Goal: Task Accomplishment & Management: Manage account settings

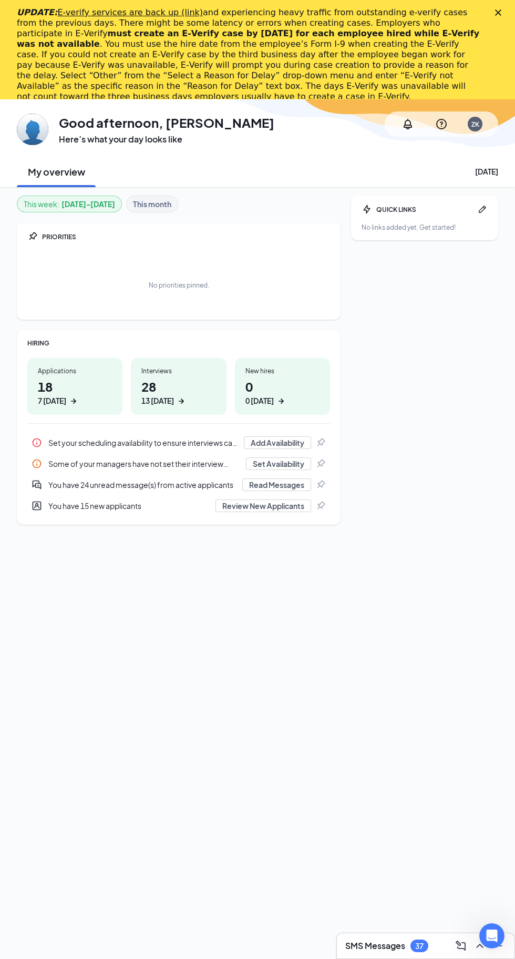
click at [498, 13] on polygon "Close" at bounding box center [498, 12] width 6 height 6
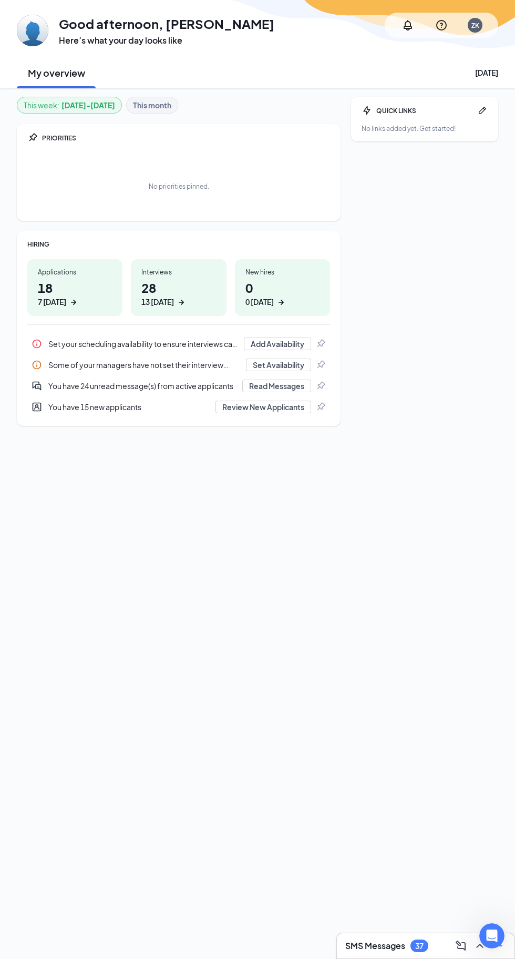
click at [82, 306] on div "7 [DATE]" at bounding box center [75, 301] width 74 height 11
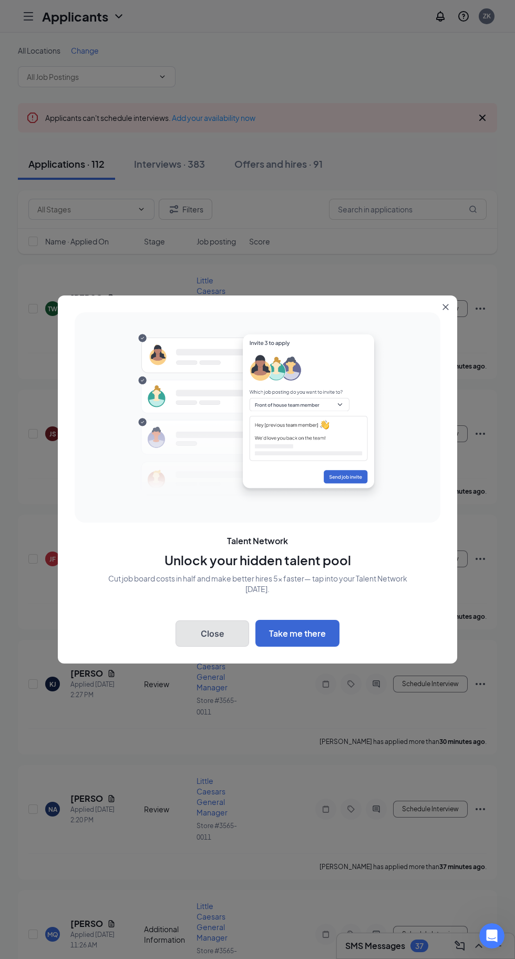
click at [216, 637] on button "Close" at bounding box center [213, 633] width 74 height 26
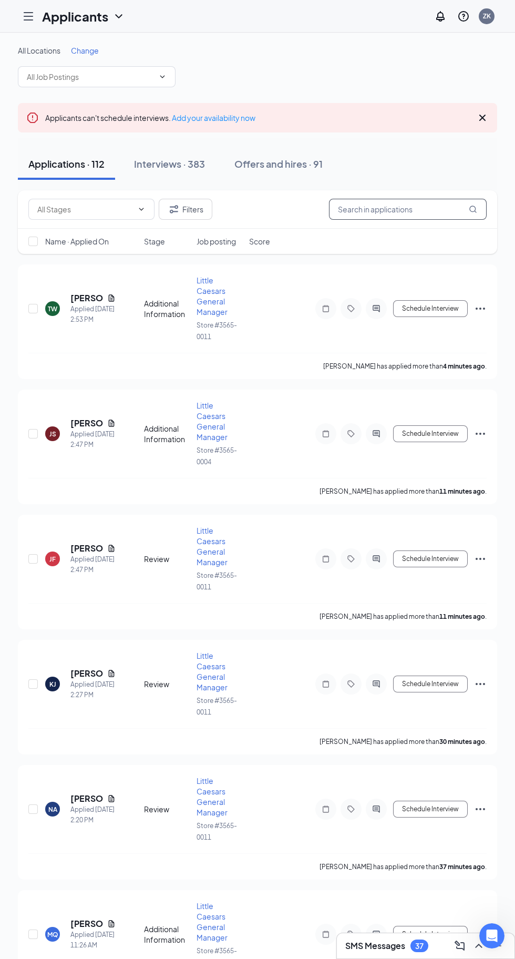
click at [409, 207] on input "text" at bounding box center [408, 209] width 158 height 21
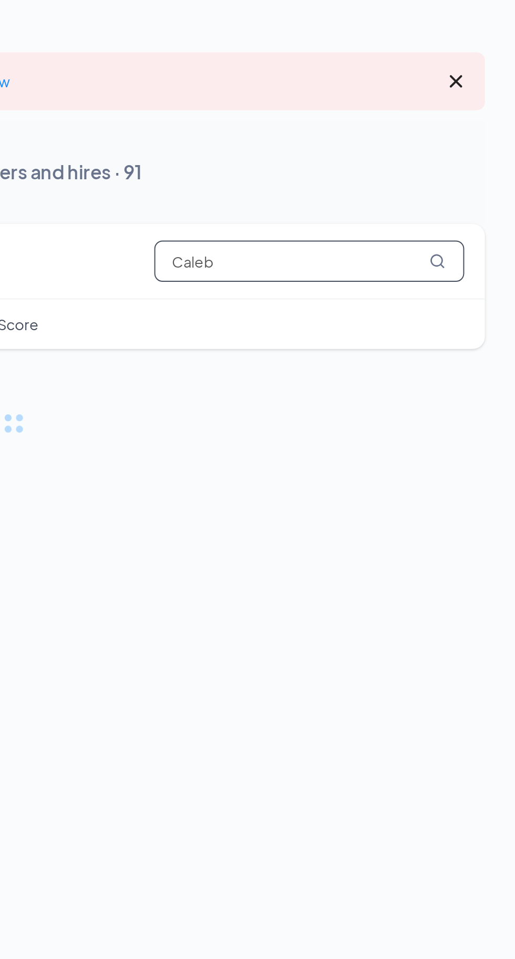
type input "Caleb"
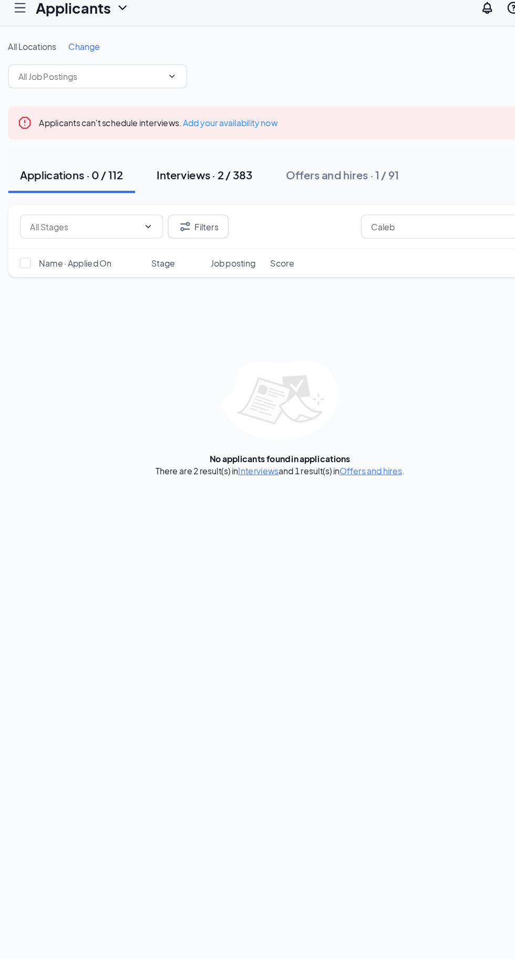
click at [175, 176] on button "Interviews · 2 / 383" at bounding box center [191, 164] width 106 height 32
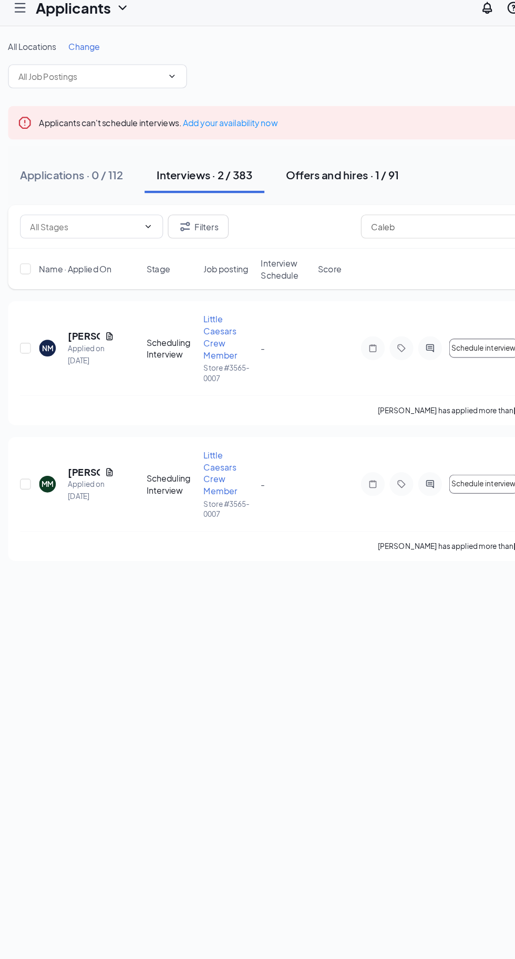
click at [326, 161] on div "Offers and hires · 1 / 91" at bounding box center [313, 163] width 100 height 13
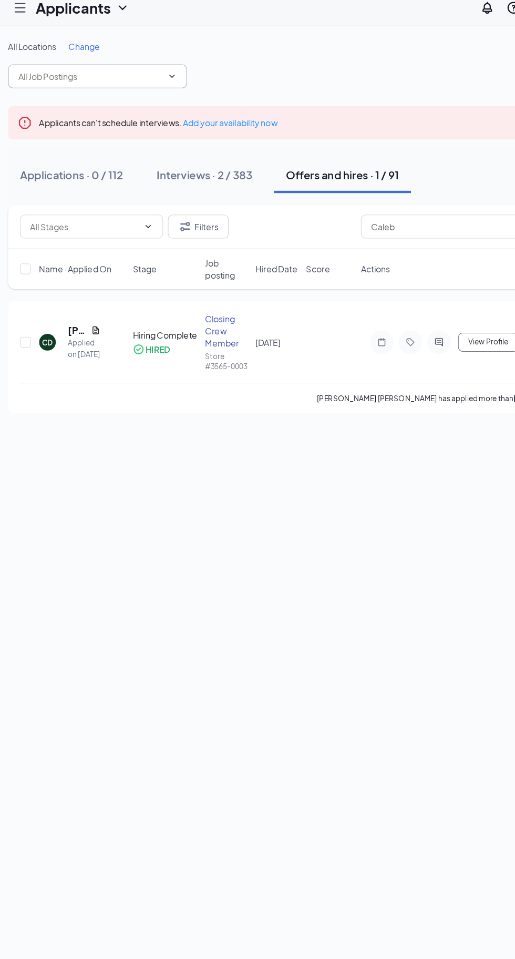
click at [68, 79] on input "text" at bounding box center [90, 77] width 127 height 12
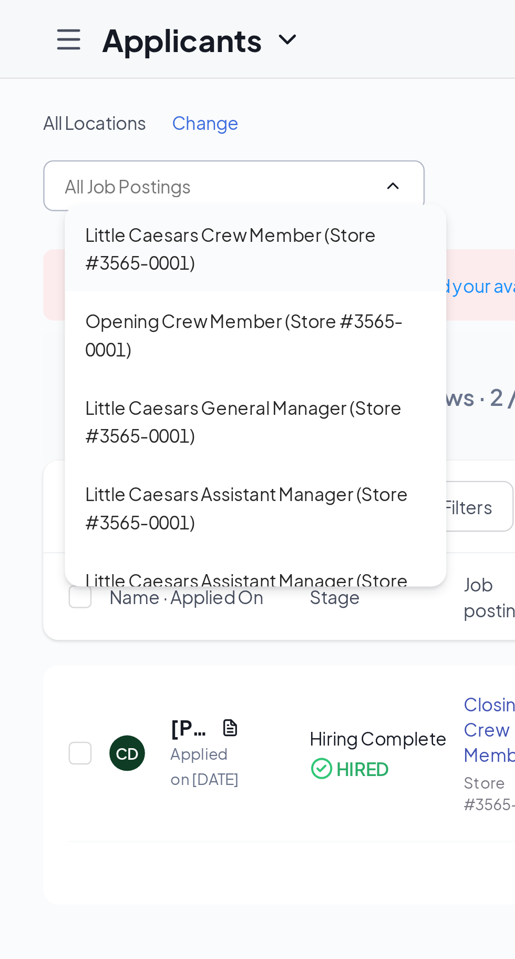
click at [45, 107] on div "Little Caesars Crew Member (Store #3565-0001)" at bounding box center [105, 102] width 141 height 23
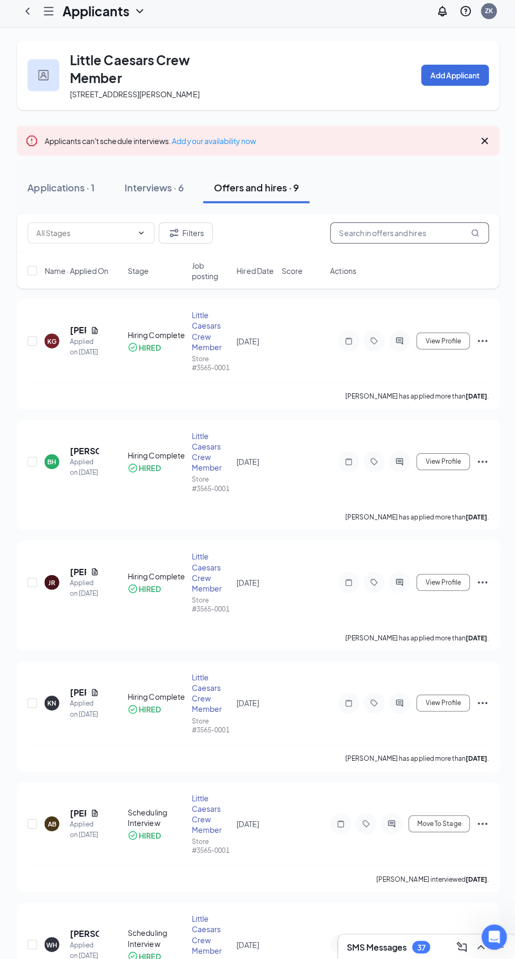
click at [359, 247] on input "text" at bounding box center [408, 236] width 158 height 21
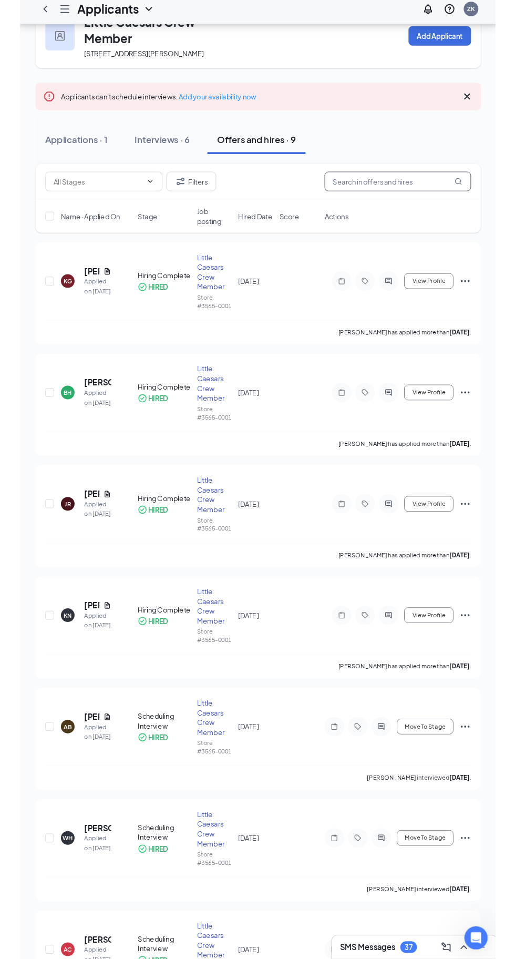
scroll to position [42, 0]
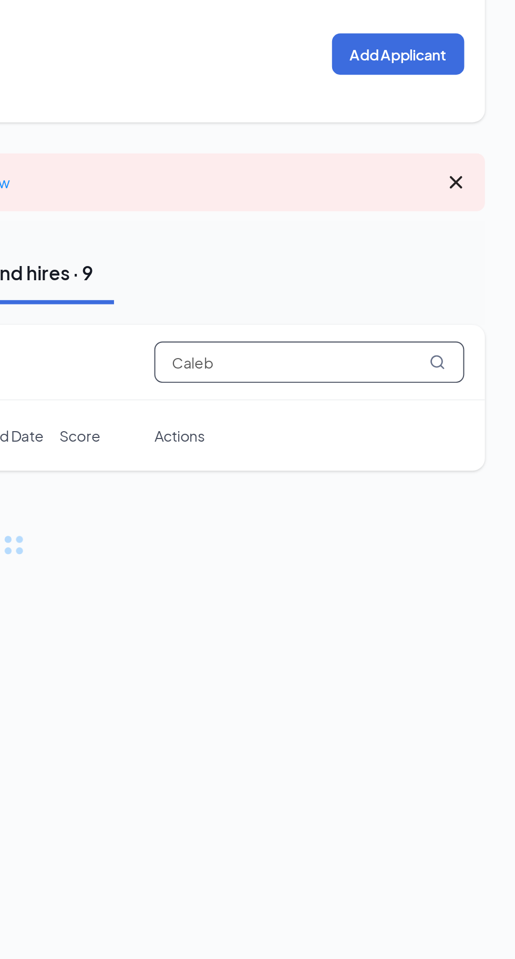
type input "Caleb"
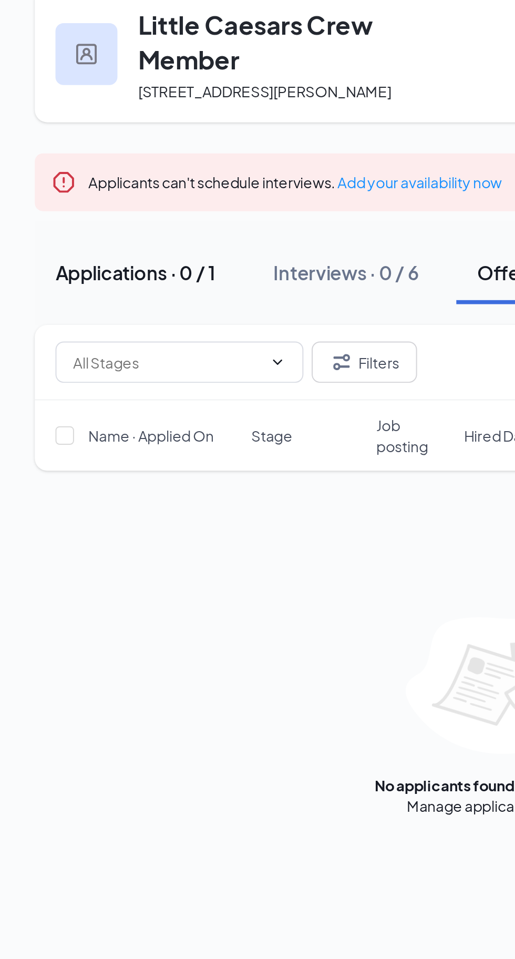
click at [55, 184] on div "Applications · 0 / 1" at bounding box center [68, 190] width 81 height 13
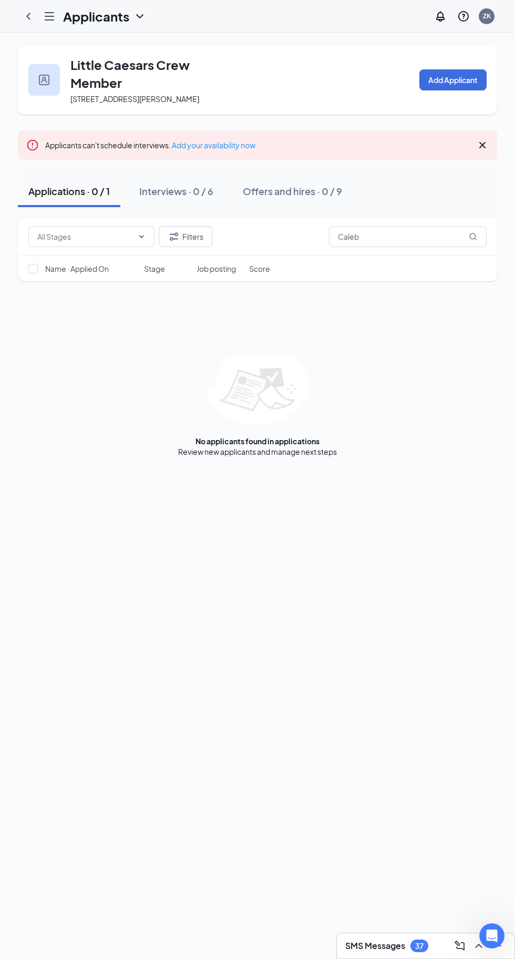
click at [125, 19] on h1 "Applicants" at bounding box center [96, 16] width 66 height 18
click at [91, 74] on link "Archived applicants" at bounding box center [126, 69] width 114 height 11
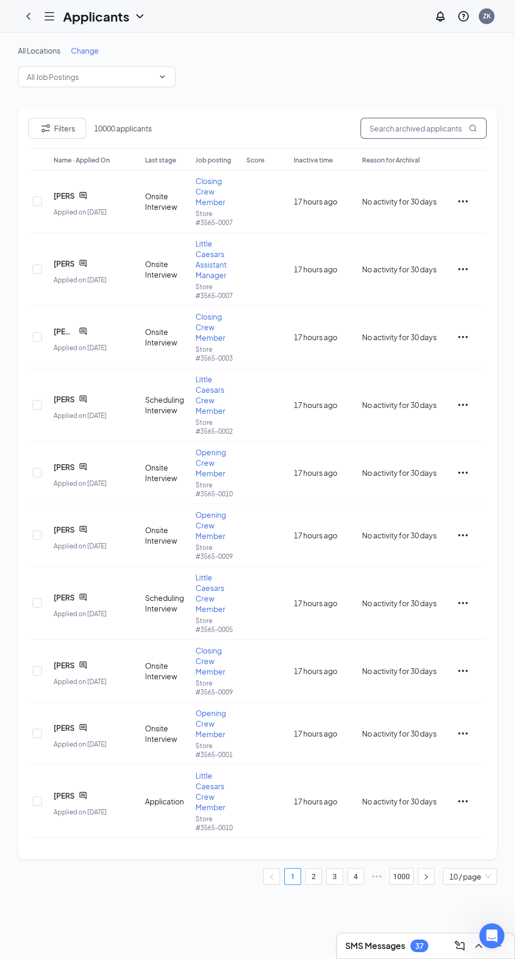
click at [388, 128] on input "text" at bounding box center [423, 128] width 126 height 21
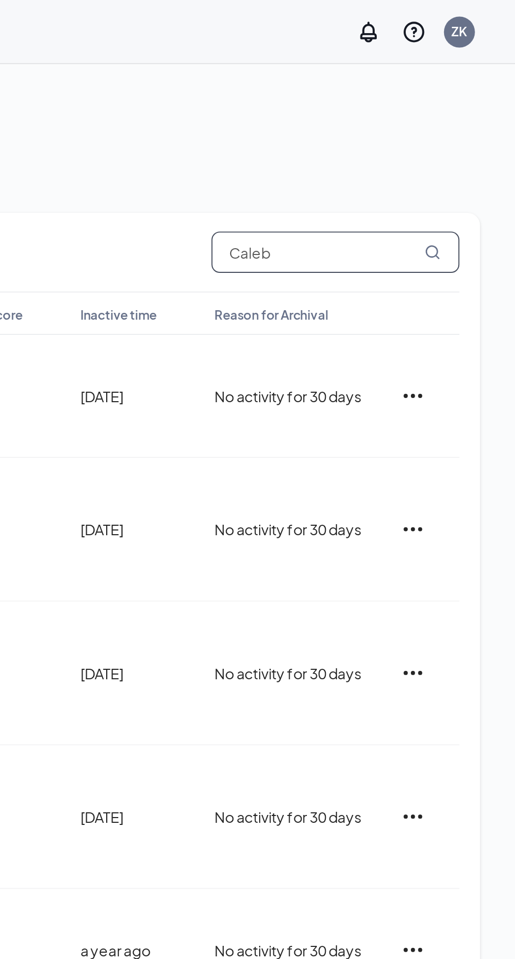
type input "Caleb"
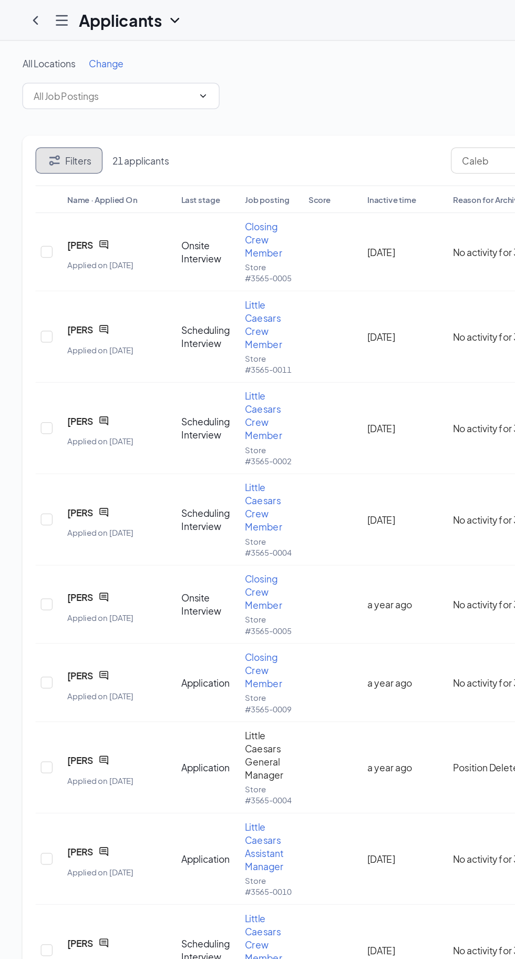
click at [51, 130] on button "Filters" at bounding box center [55, 128] width 54 height 21
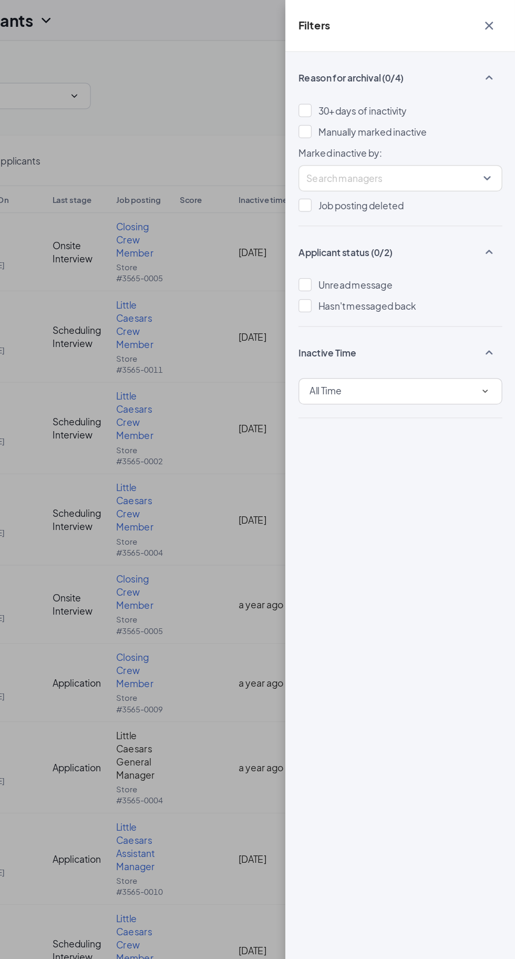
click at [214, 64] on div "Filters Reason for archival (0/4) 30+ days of inactivity Manually marked inacti…" at bounding box center [257, 479] width 515 height 959
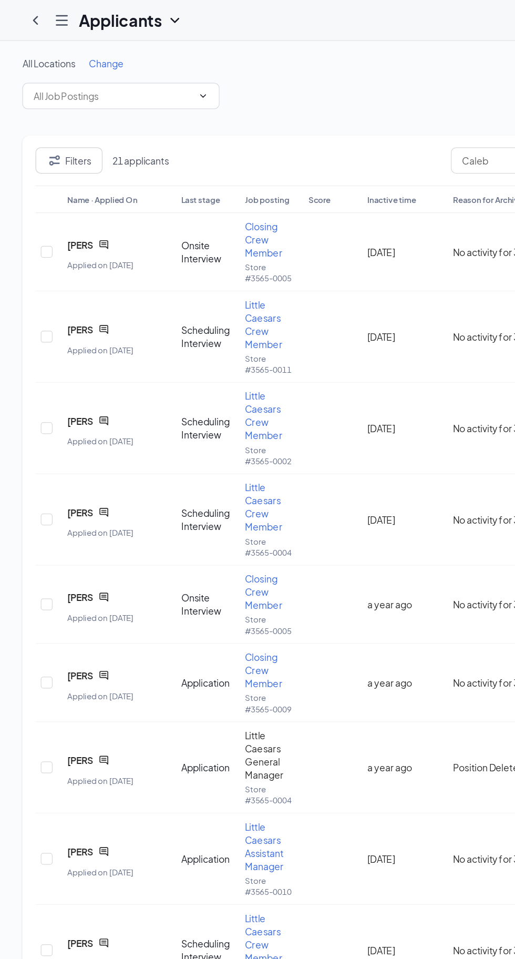
click at [53, 16] on icon "Hamburger" at bounding box center [49, 16] width 8 height 7
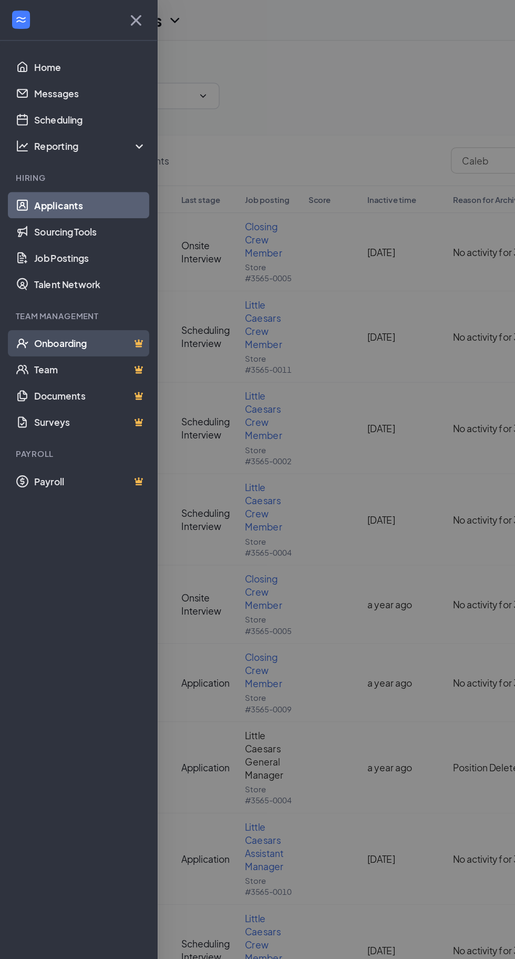
click at [45, 274] on link "Onboarding" at bounding box center [72, 274] width 90 height 21
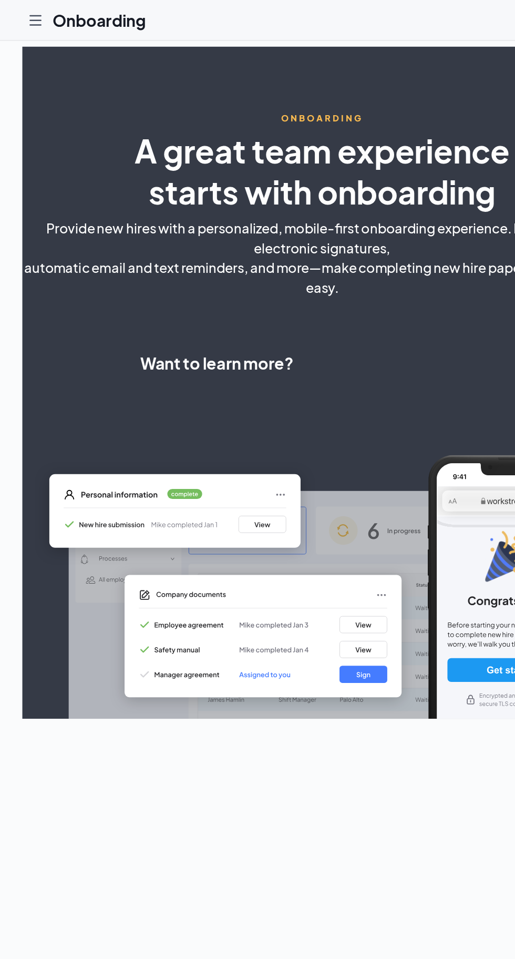
select select "US"
